Goal: Find specific page/section: Find specific page/section

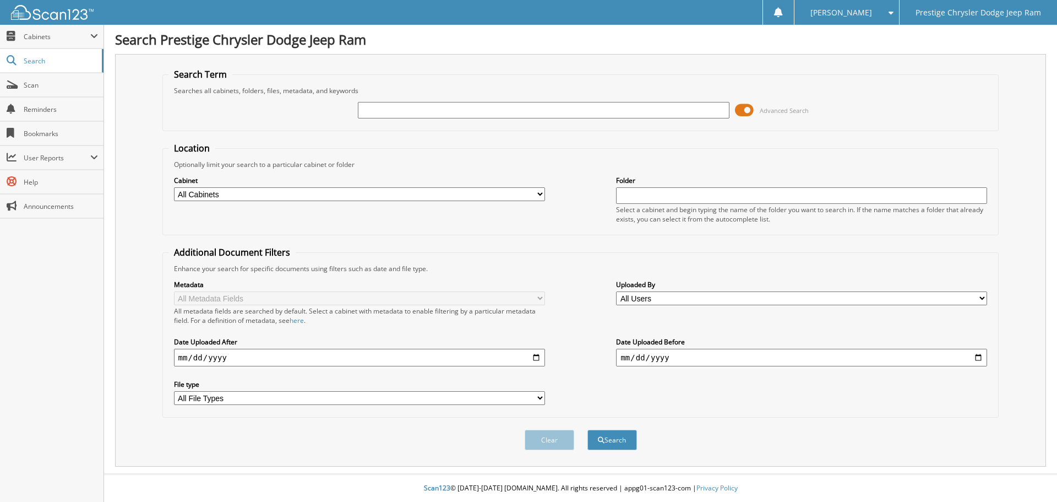
click at [432, 109] on input "text" at bounding box center [543, 110] width 371 height 17
type input "42069B"
click at [588, 429] on button "Search" at bounding box center [613, 439] width 50 height 20
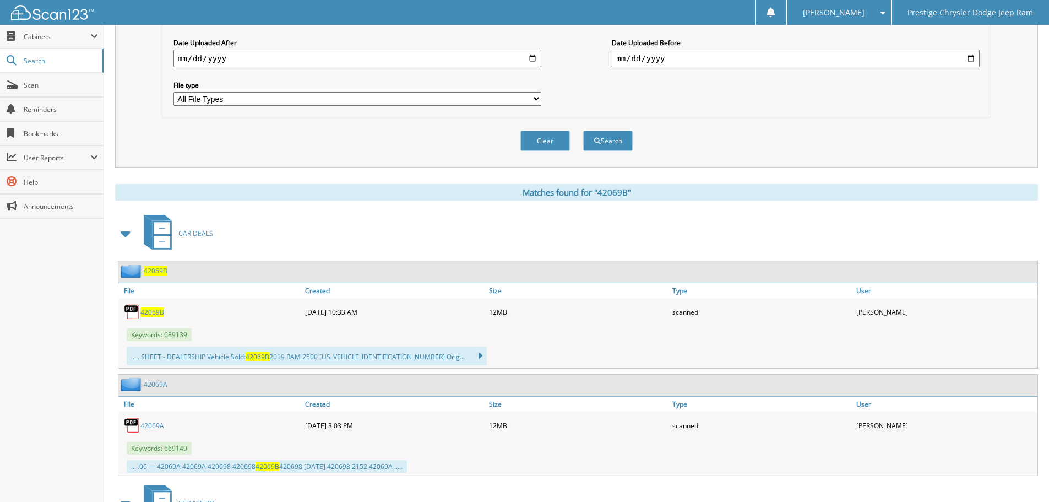
scroll to position [385, 0]
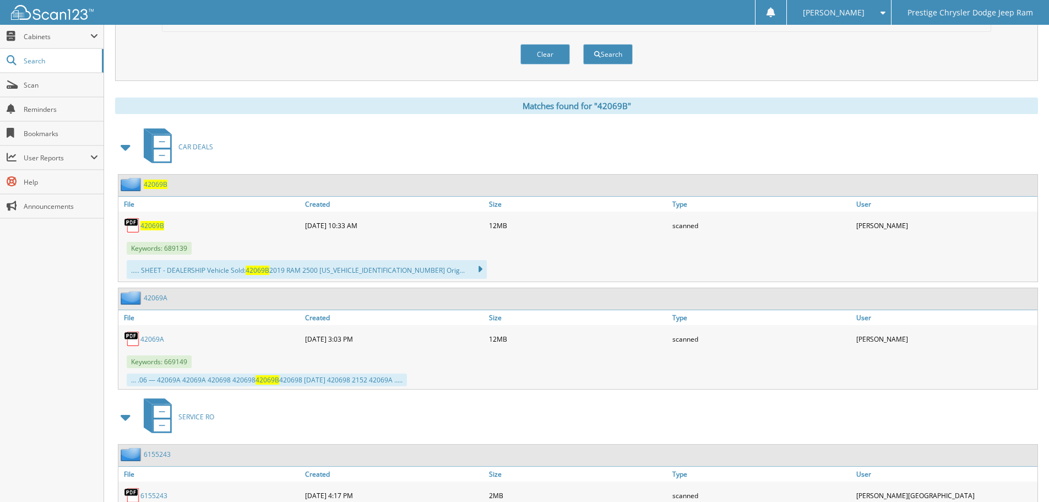
click at [146, 225] on span "42069B" at bounding box center [152, 225] width 24 height 9
click at [548, 57] on button "Clear" at bounding box center [545, 54] width 50 height 20
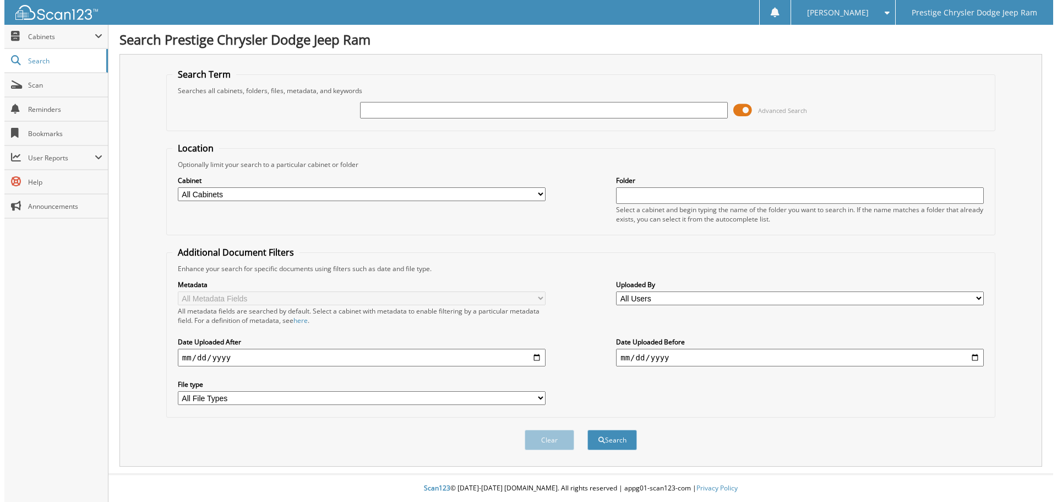
scroll to position [0, 0]
